Goal: Find specific page/section: Find specific page/section

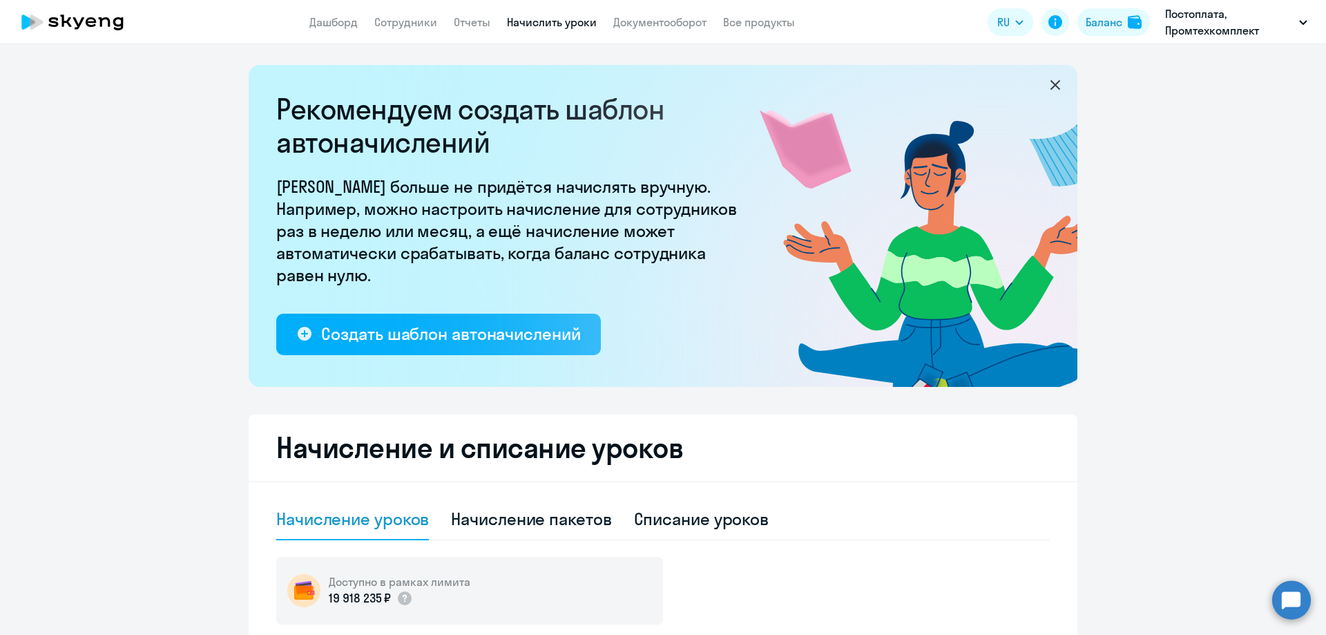
select select "10"
click at [395, 20] on link "Сотрудники" at bounding box center [405, 22] width 63 height 14
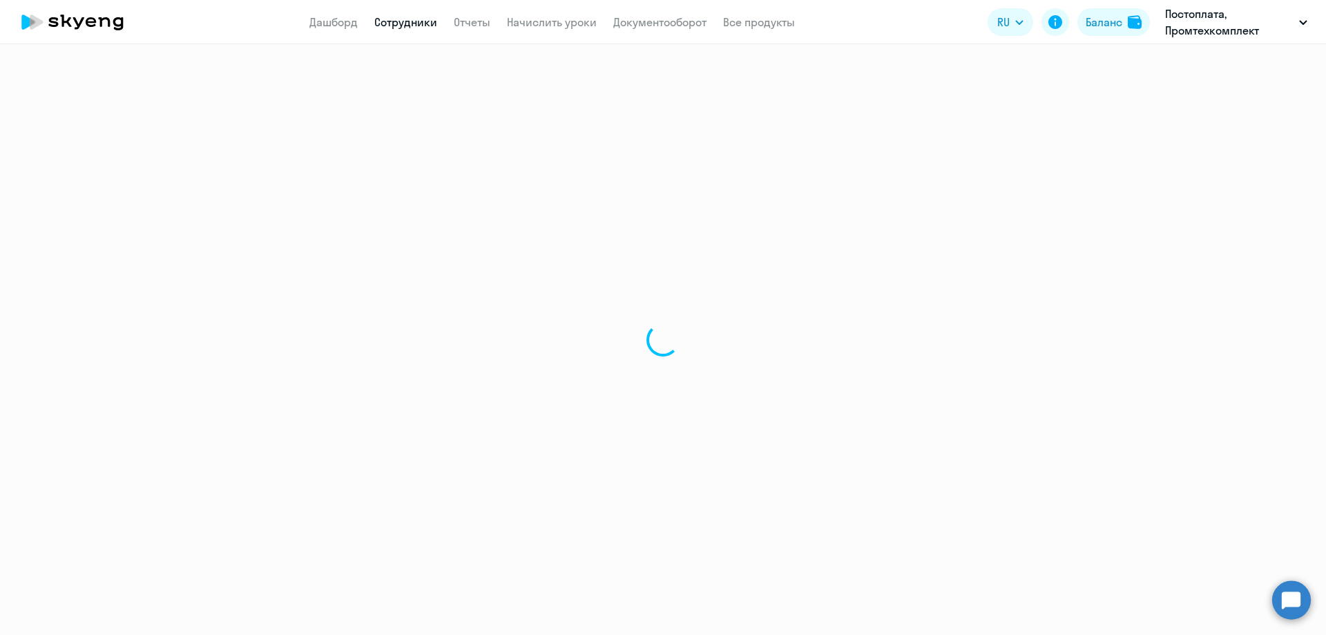
select select "30"
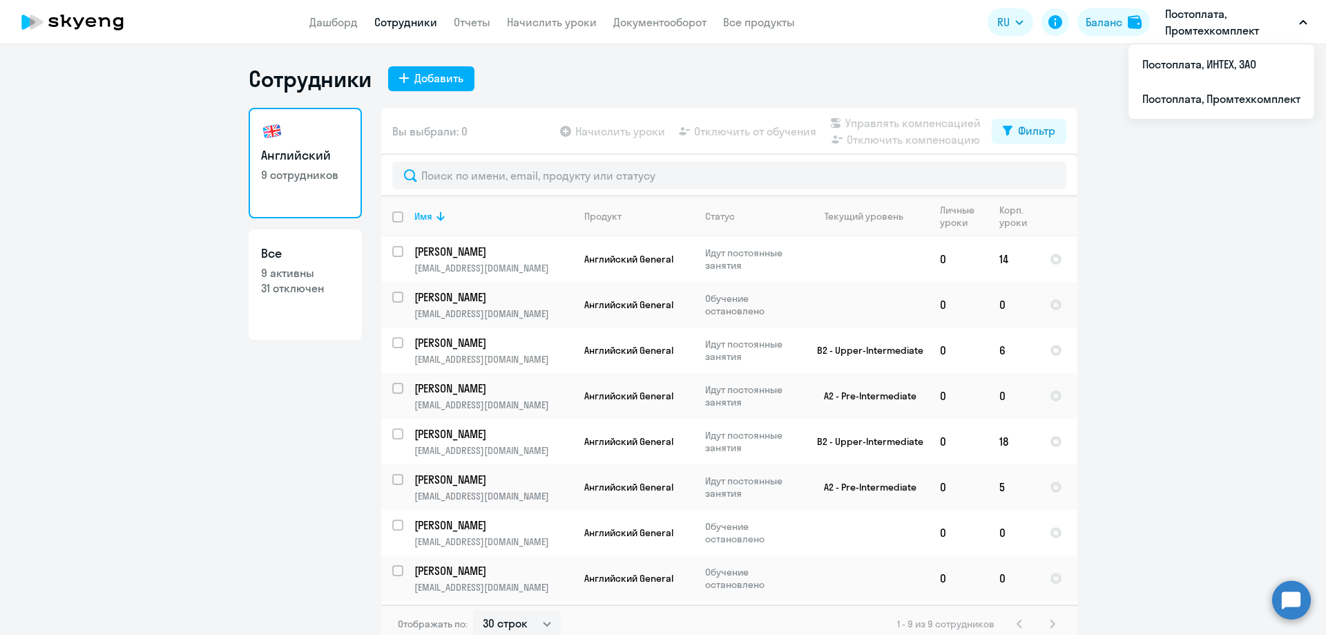
click at [1308, 26] on button "Постоплата, Промтехкомплект" at bounding box center [1236, 22] width 156 height 33
click at [1217, 62] on li "Постоплата, ИНТЕХ, ЗАО" at bounding box center [1222, 64] width 186 height 35
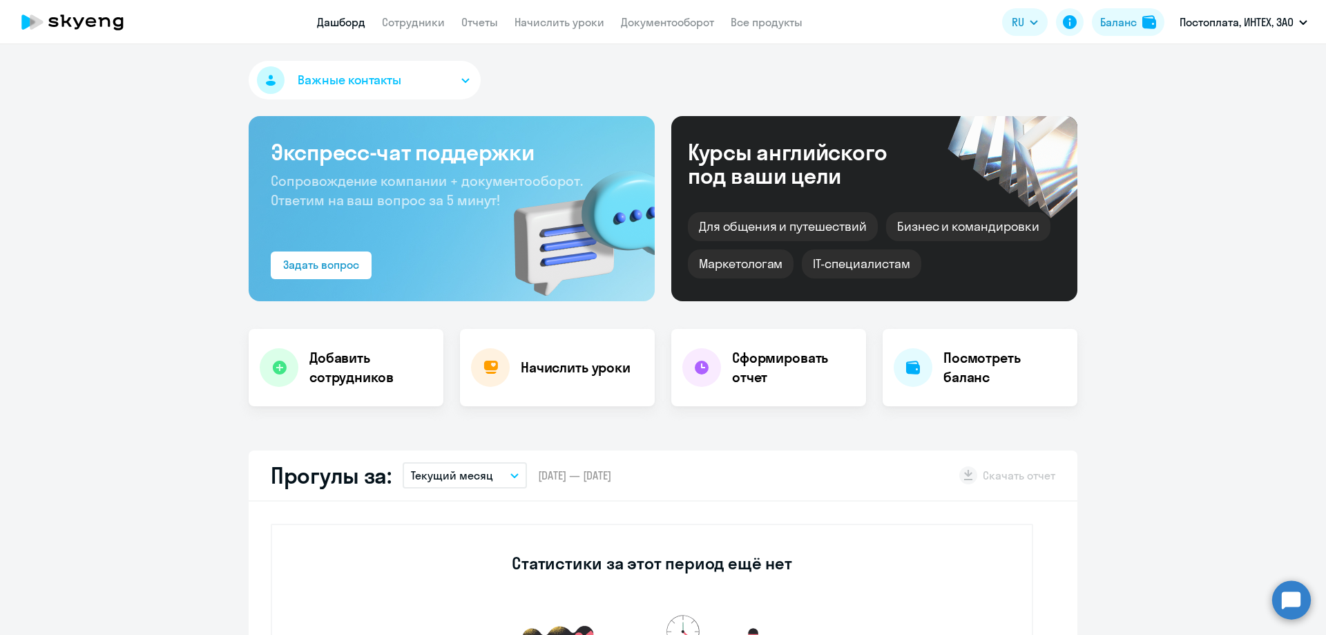
select select "30"
click at [406, 26] on link "Сотрудники" at bounding box center [413, 22] width 63 height 14
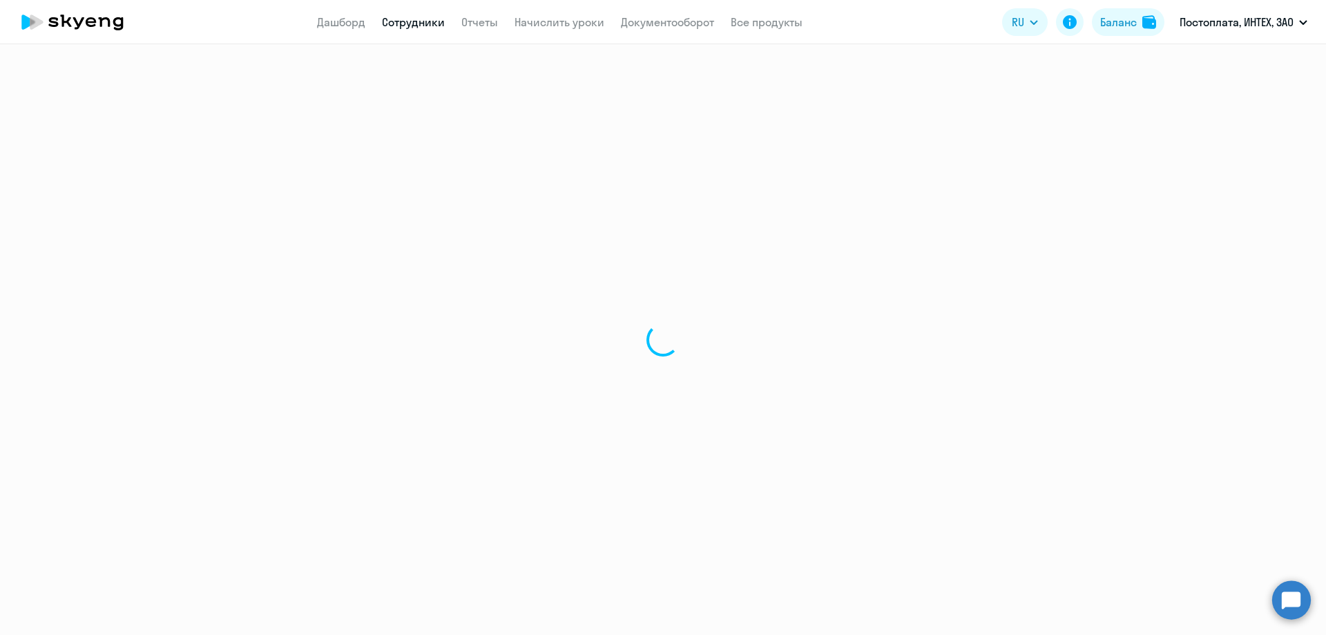
select select "30"
